Goal: Transaction & Acquisition: Download file/media

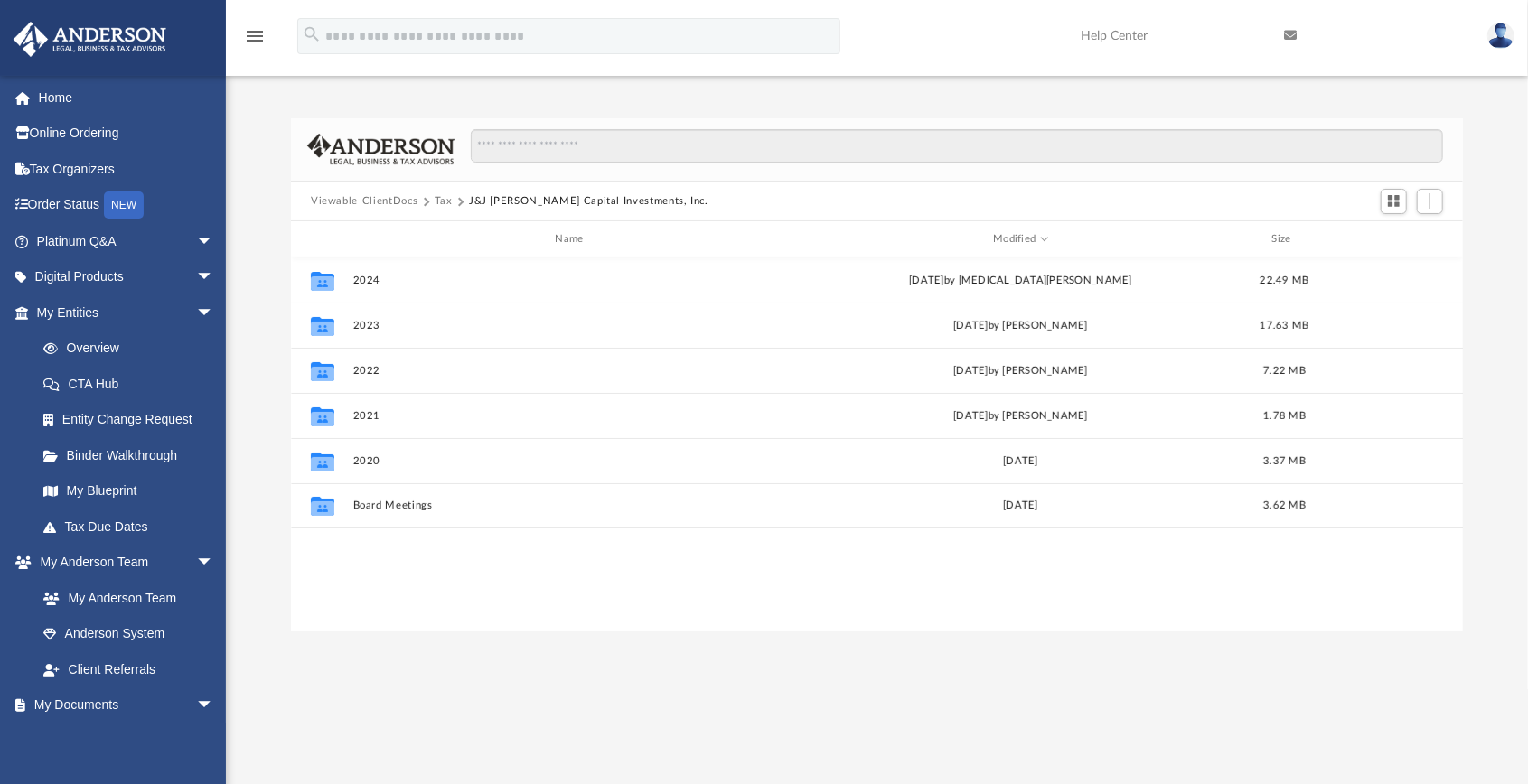
scroll to position [401, 1163]
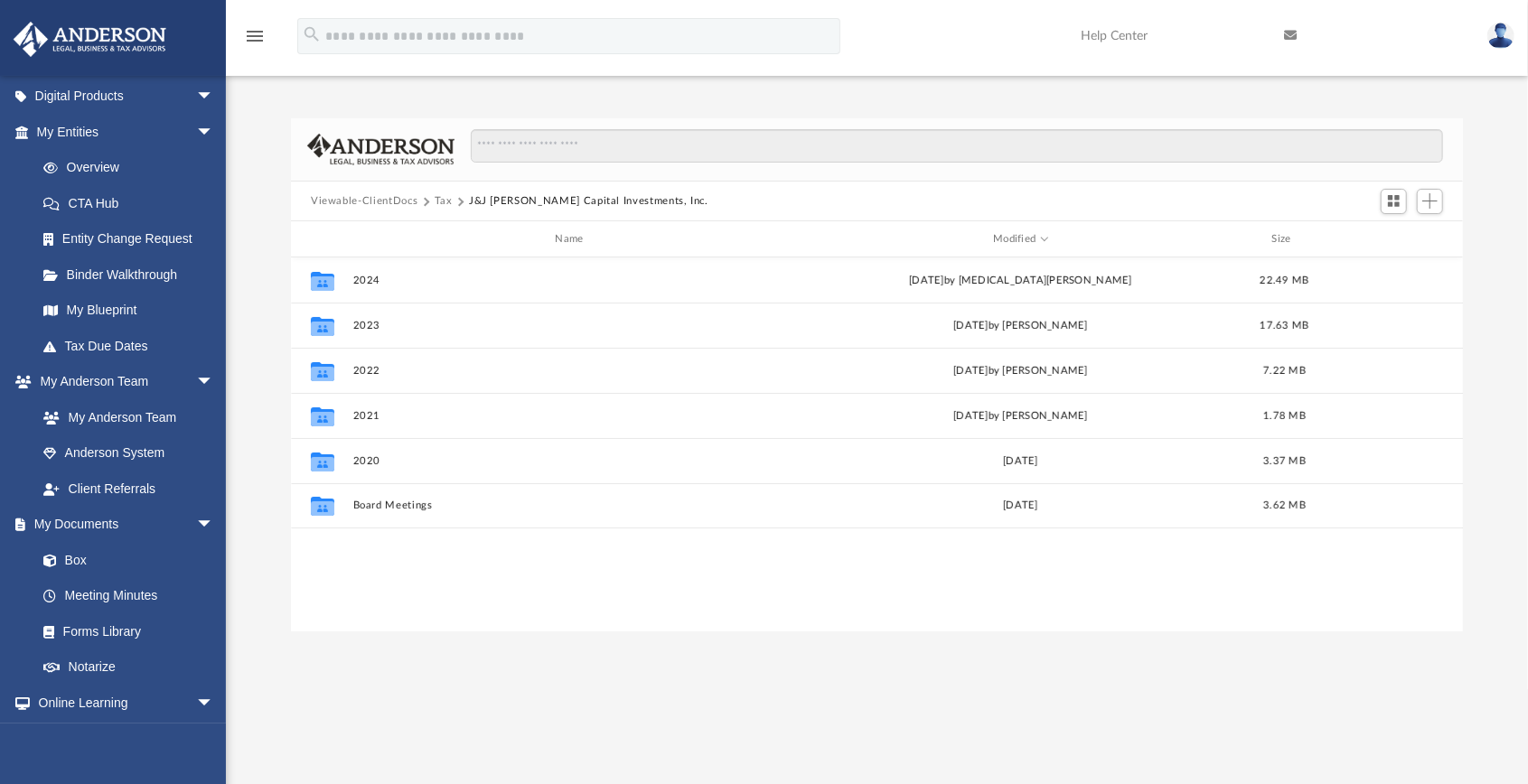
click at [442, 198] on button "Tax" at bounding box center [443, 201] width 18 height 16
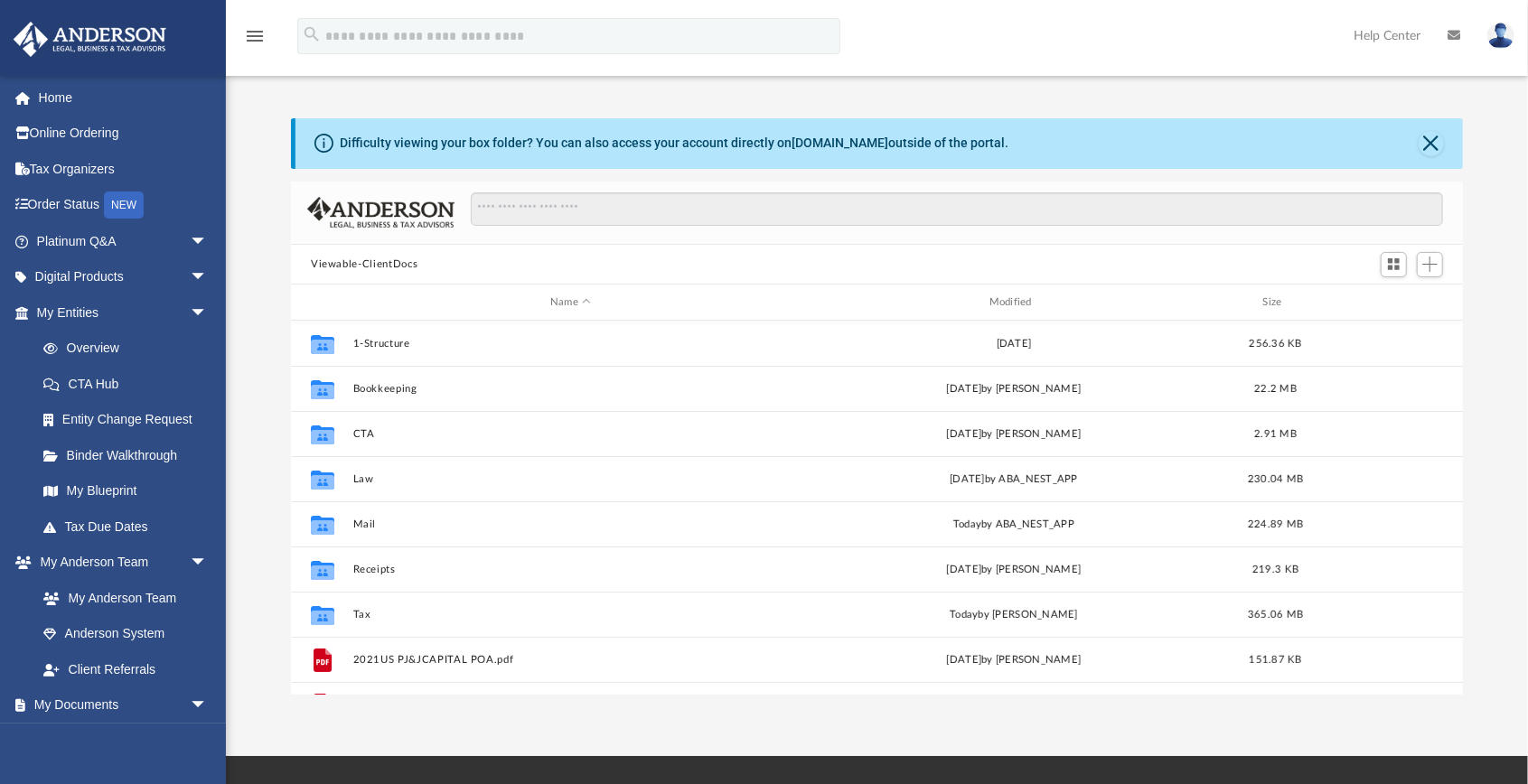
scroll to position [401, 1163]
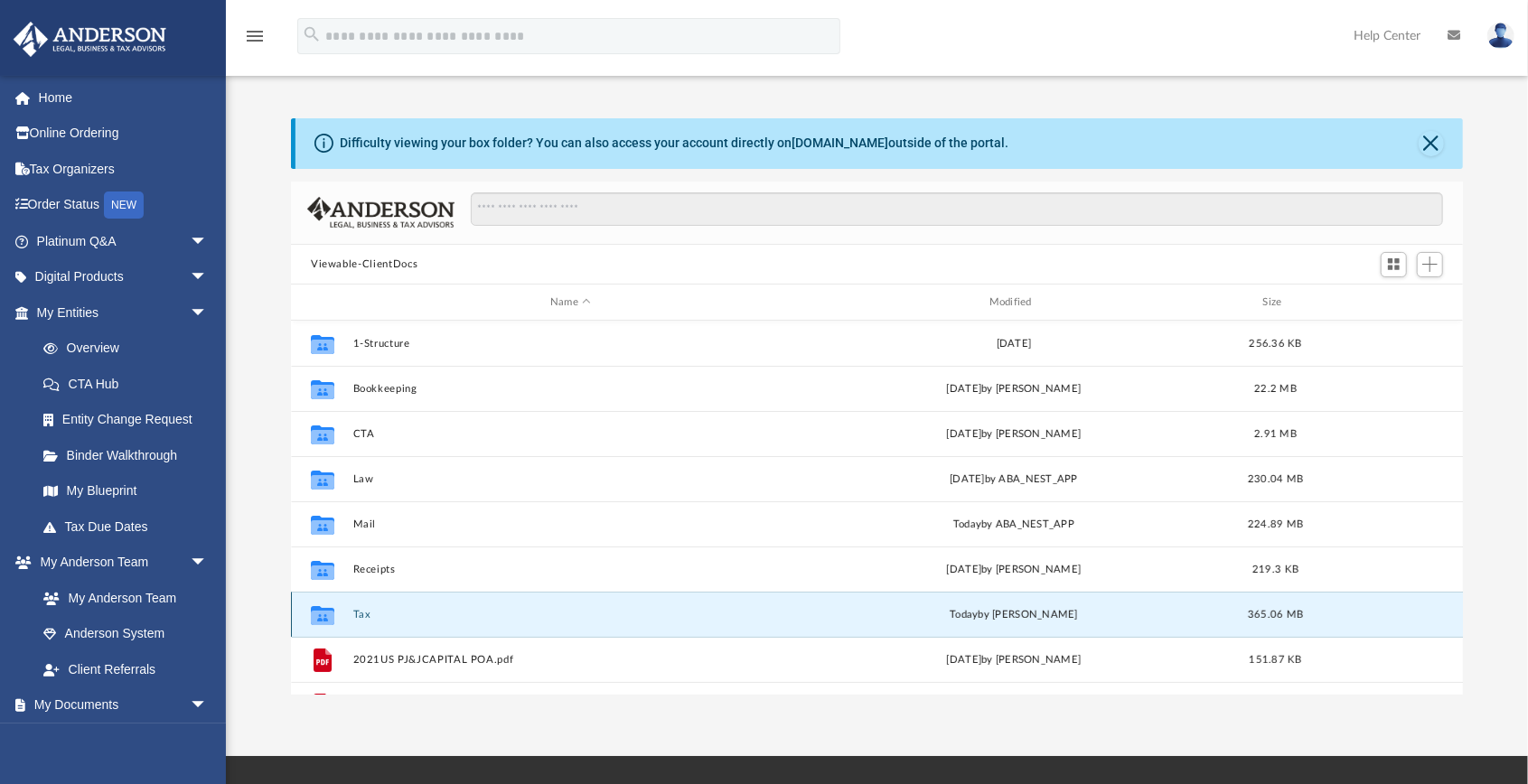
click at [359, 611] on button "Tax" at bounding box center [571, 615] width 435 height 12
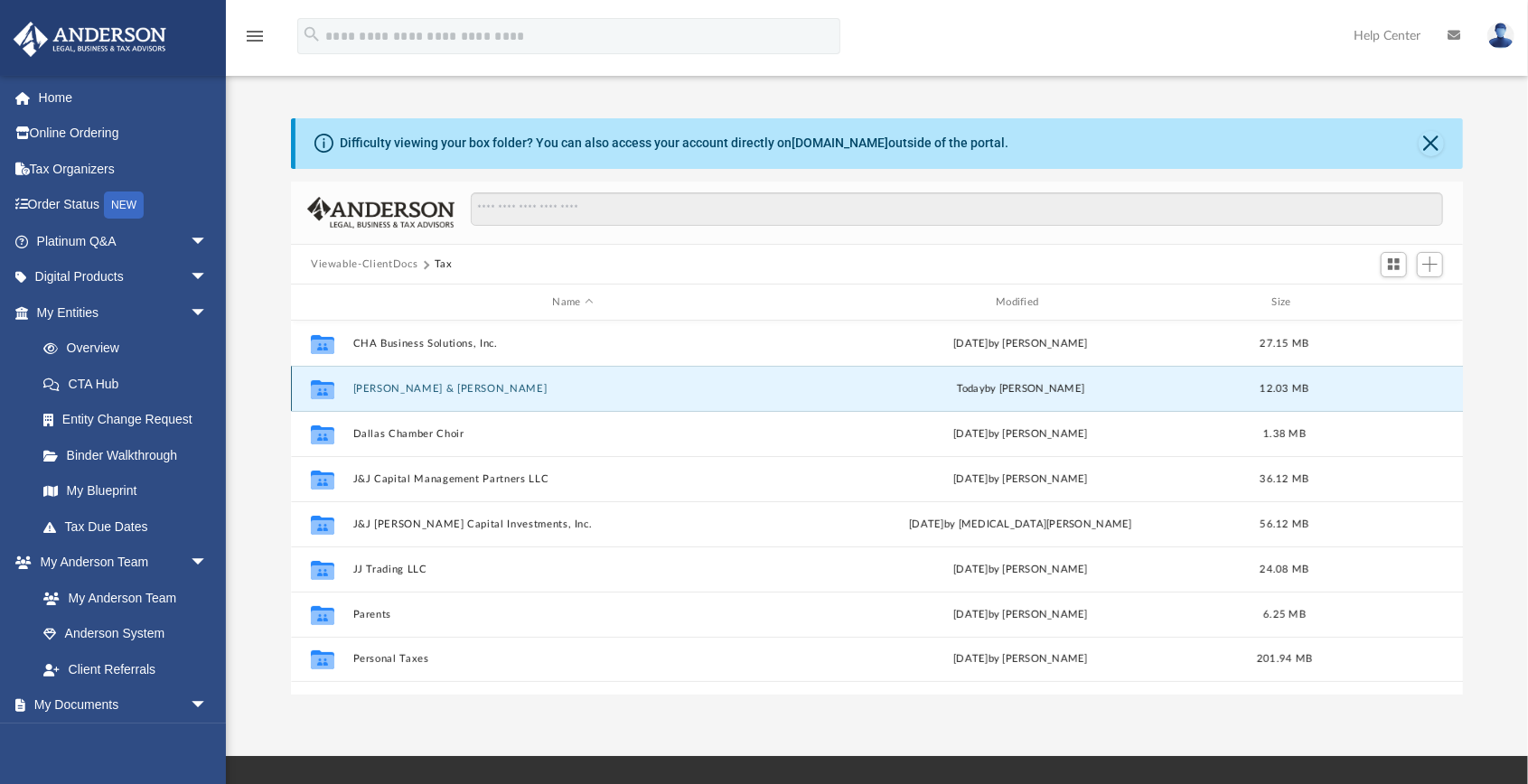
click at [459, 387] on button "[PERSON_NAME] & [PERSON_NAME]" at bounding box center [574, 388] width 440 height 12
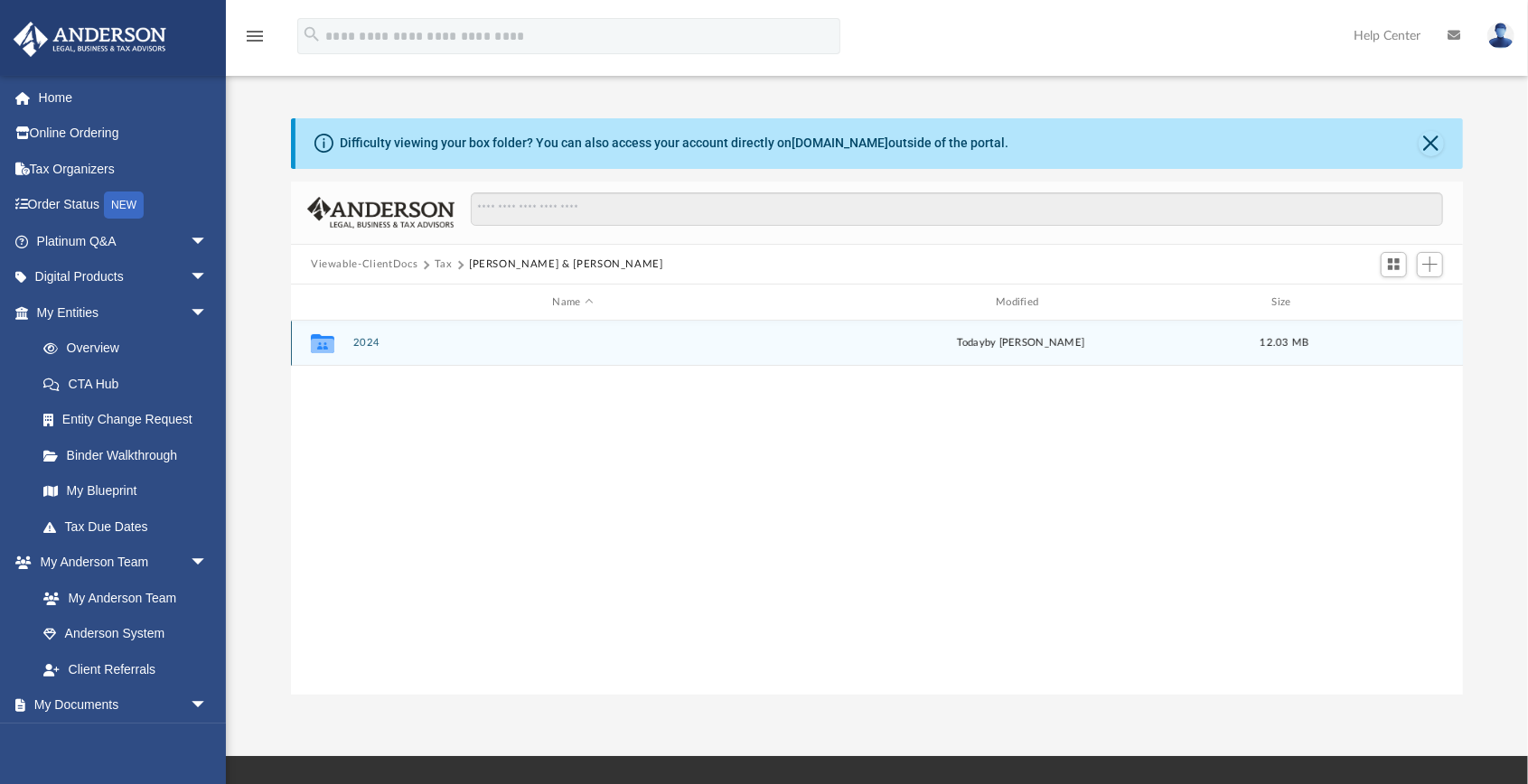
click at [365, 341] on button "2024" at bounding box center [574, 343] width 440 height 12
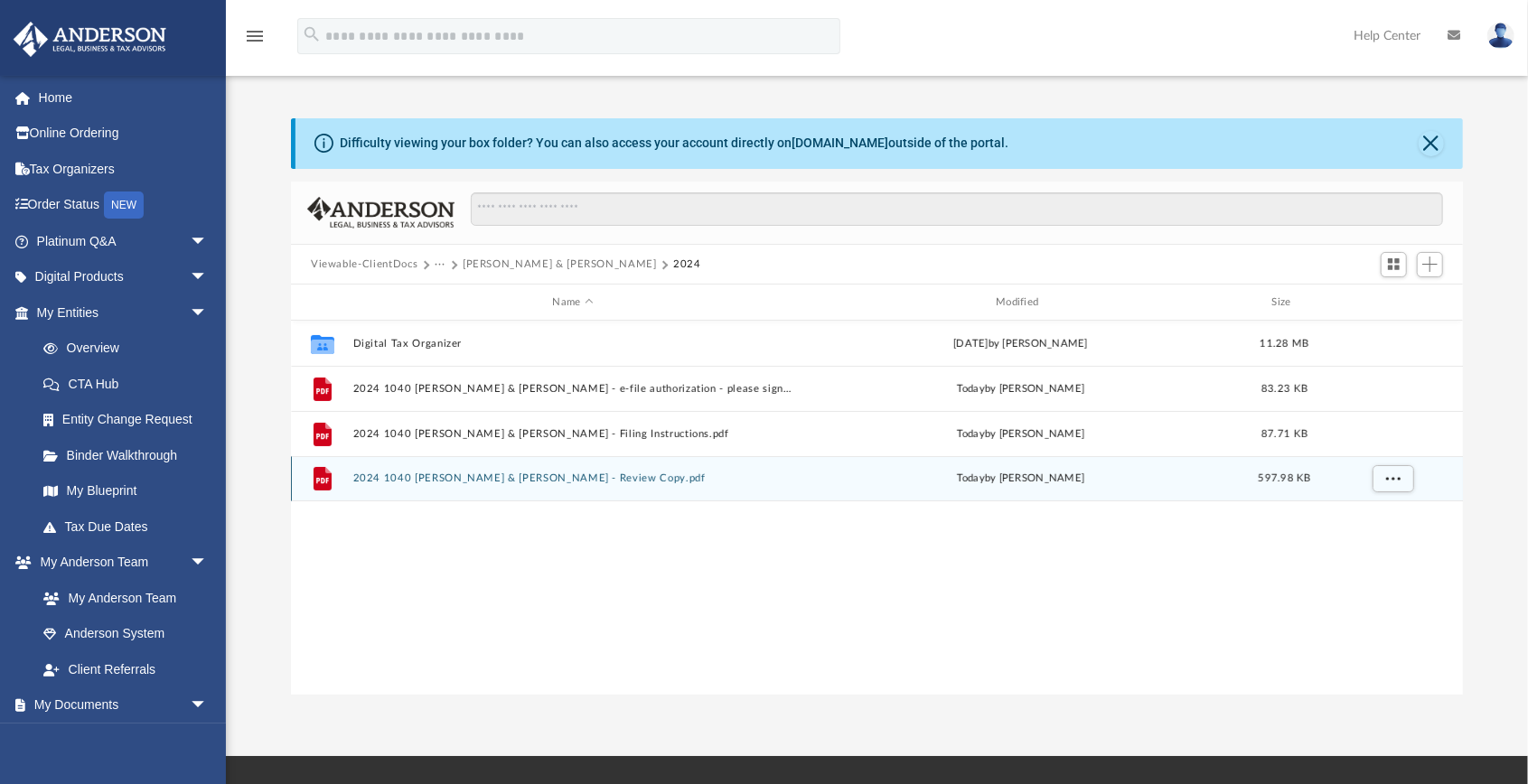
click at [634, 479] on button "2024 1040 [PERSON_NAME] & [PERSON_NAME] - Review Copy.pdf" at bounding box center [574, 479] width 440 height 12
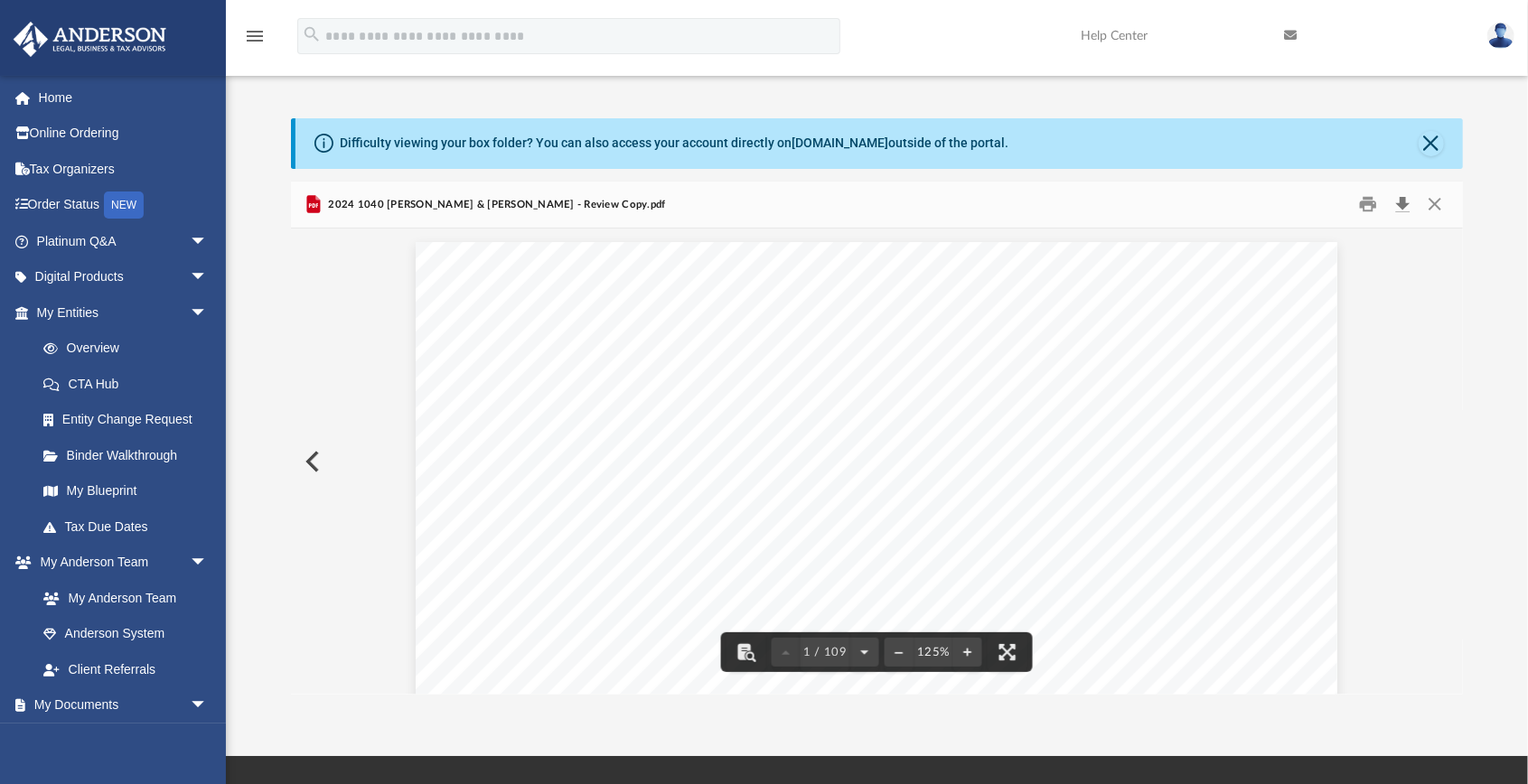
click at [1406, 206] on button "Download" at bounding box center [1402, 205] width 33 height 28
